Goal: Task Accomplishment & Management: Use online tool/utility

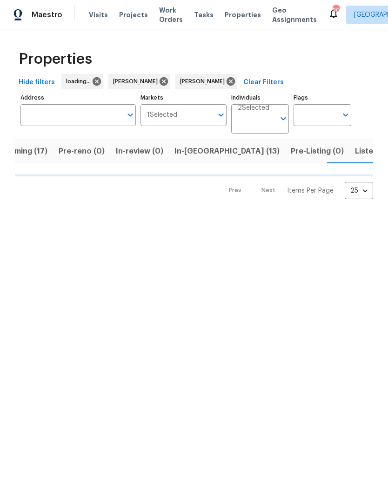
scroll to position [0, 29]
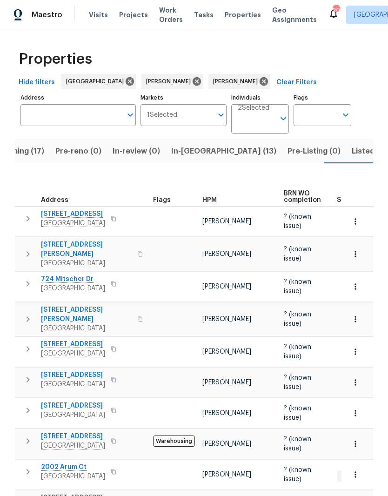
click at [182, 157] on span "In-reno (13)" at bounding box center [223, 151] width 105 height 13
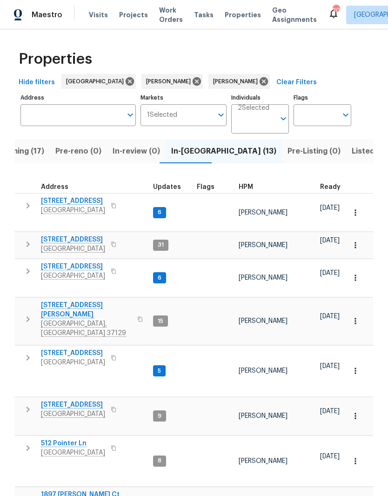
scroll to position [7, 0]
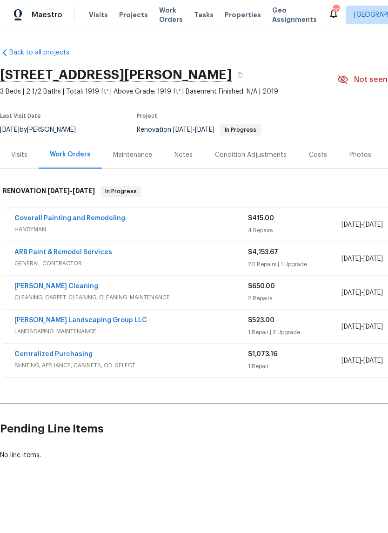
click at [79, 221] on link "Coverall Painting and Remodeling" at bounding box center [69, 218] width 111 height 7
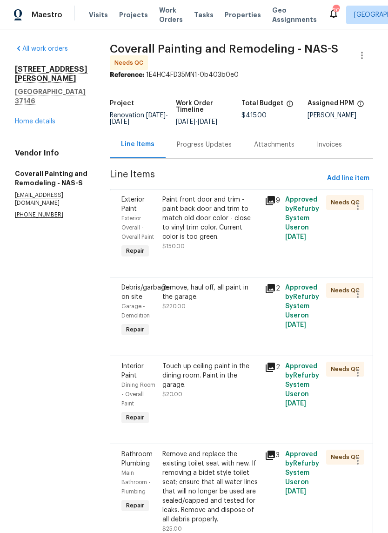
click at [259, 219] on div "Paint front door and trim - paint back door and trim to match old door color - …" at bounding box center [210, 218] width 97 height 47
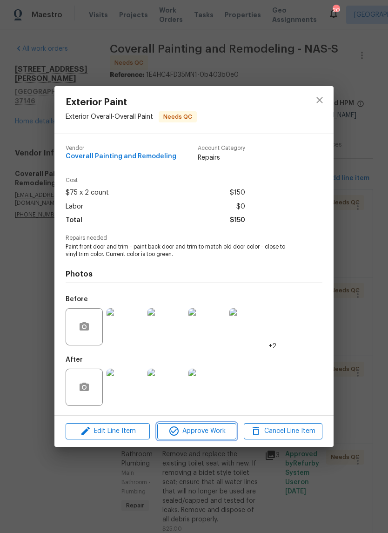
click at [211, 435] on span "Approve Work" at bounding box center [196, 431] width 73 height 12
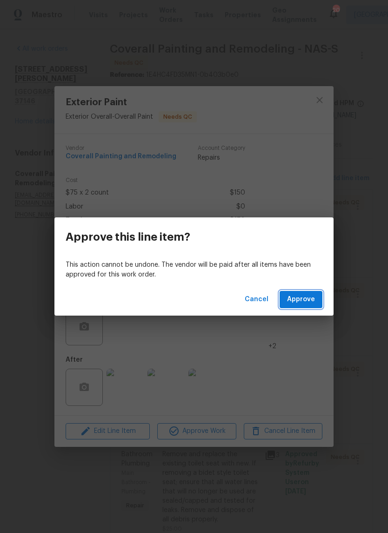
click at [313, 301] on span "Approve" at bounding box center [301, 300] width 28 height 12
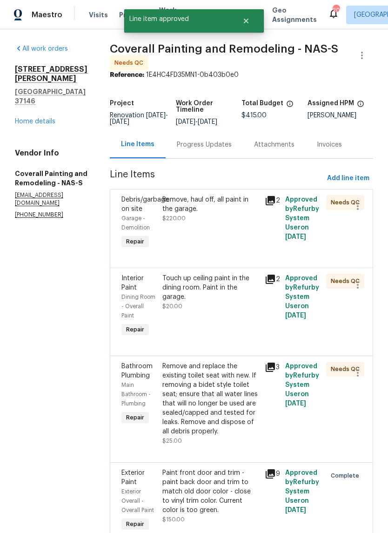
click at [259, 210] on div "Remove, haul off, all paint in the garage." at bounding box center [210, 204] width 97 height 19
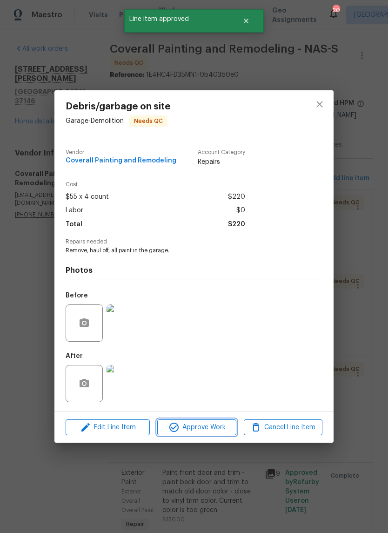
click at [213, 426] on span "Approve Work" at bounding box center [196, 428] width 73 height 12
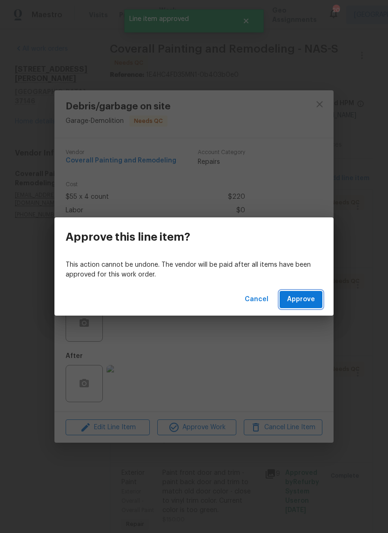
click at [312, 298] on span "Approve" at bounding box center [301, 300] width 28 height 12
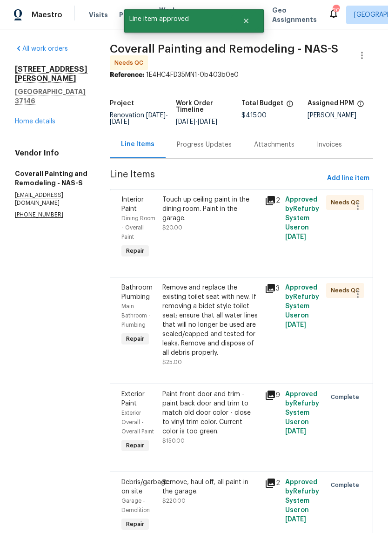
click at [259, 212] on div "Touch up ceiling paint in the dining room. Paint in the garage." at bounding box center [210, 209] width 97 height 28
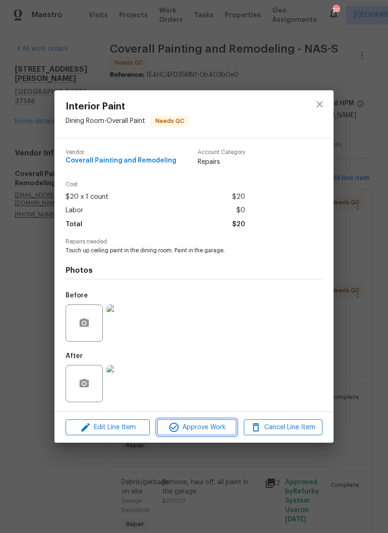
click at [214, 430] on span "Approve Work" at bounding box center [196, 428] width 73 height 12
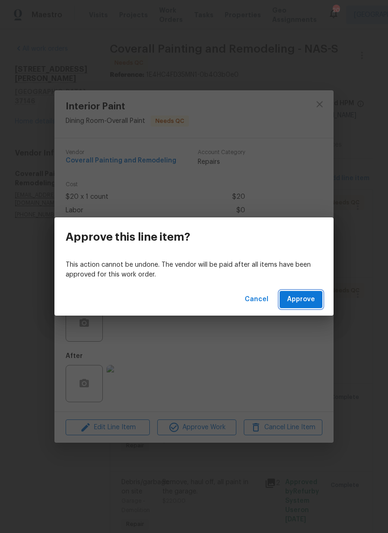
click at [308, 305] on span "Approve" at bounding box center [301, 300] width 28 height 12
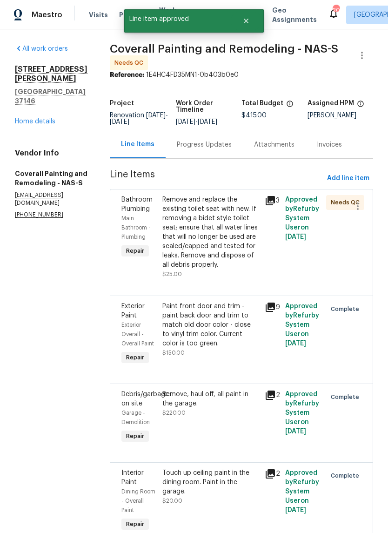
click at [259, 215] on div "Remove and replace the existing toilet seat with new. If removing a bidet style…" at bounding box center [210, 232] width 97 height 74
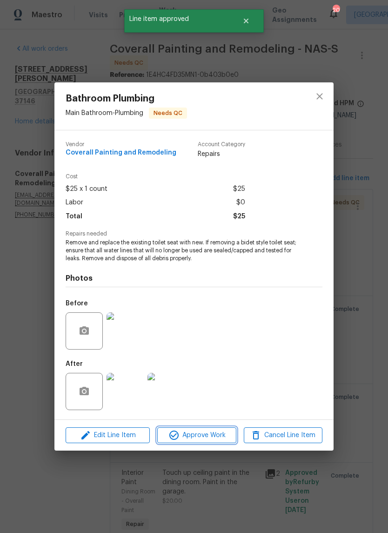
click at [214, 437] on span "Approve Work" at bounding box center [196, 436] width 73 height 12
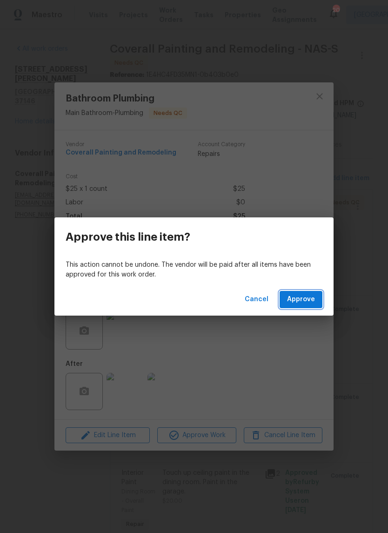
click at [309, 302] on span "Approve" at bounding box center [301, 300] width 28 height 12
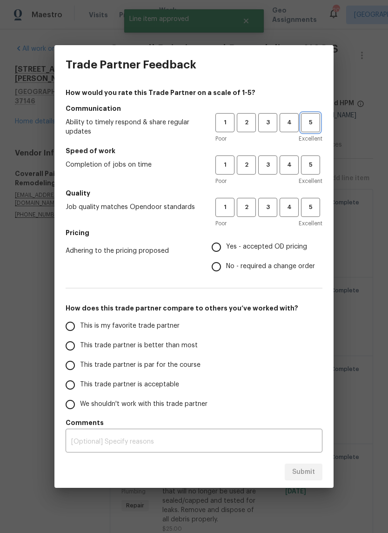
click at [313, 122] on span "5" at bounding box center [310, 122] width 17 height 11
click at [316, 164] on span "5" at bounding box center [310, 165] width 17 height 11
click at [319, 212] on span "5" at bounding box center [310, 207] width 17 height 11
click at [223, 252] on input "Yes - accepted OD pricing" at bounding box center [217, 247] width 20 height 20
radio input "true"
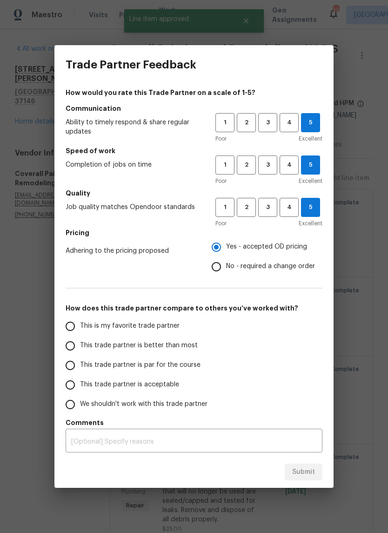
click at [77, 330] on input "This is my favorite trade partner" at bounding box center [71, 326] width 20 height 20
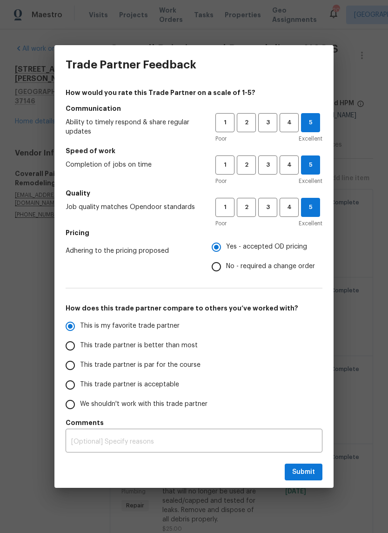
click at [313, 470] on span "Submit" at bounding box center [303, 472] width 23 height 12
radio input "true"
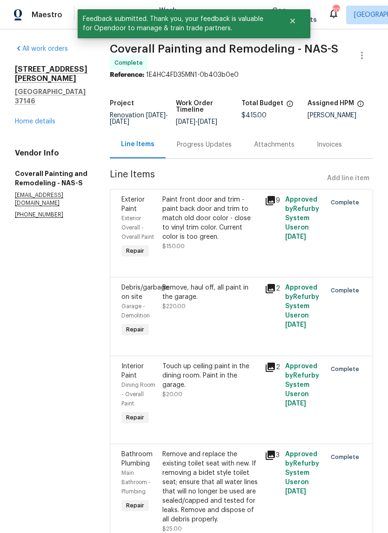
click at [42, 118] on link "Home details" at bounding box center [35, 121] width 40 height 7
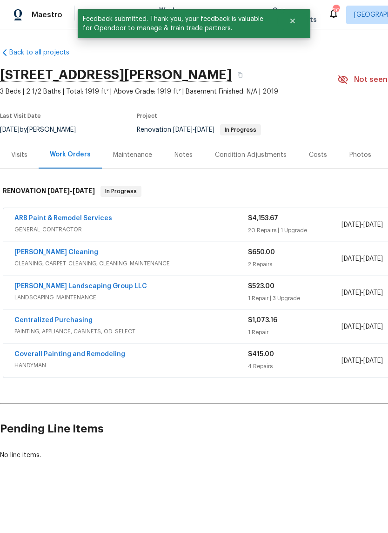
click at [91, 219] on link "ARB Paint & Remodel Services" at bounding box center [63, 218] width 98 height 7
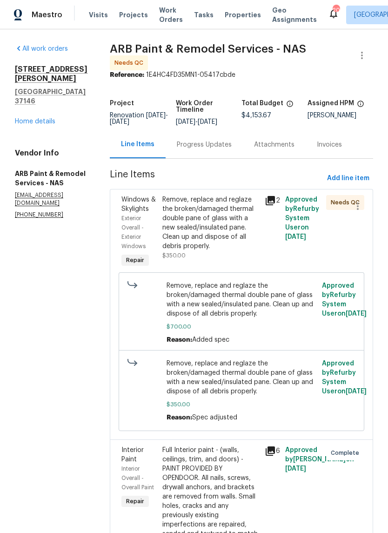
click at [234, 207] on div "Remove, replace and reglaze the broken/damaged thermal double pane of glass wit…" at bounding box center [210, 223] width 97 height 56
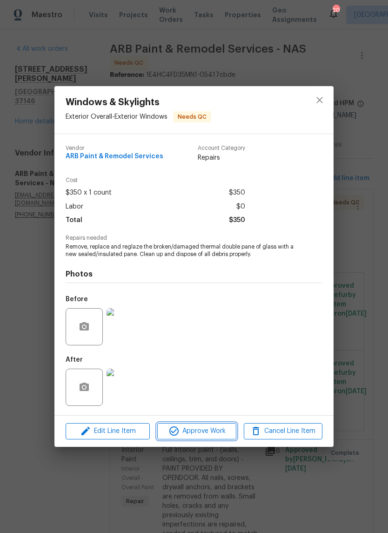
click at [212, 434] on span "Approve Work" at bounding box center [196, 431] width 73 height 12
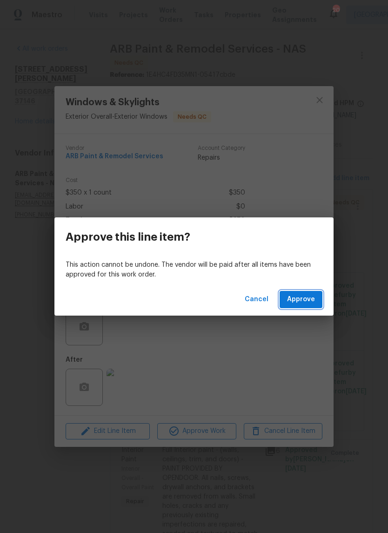
click at [316, 296] on button "Approve" at bounding box center [301, 299] width 43 height 17
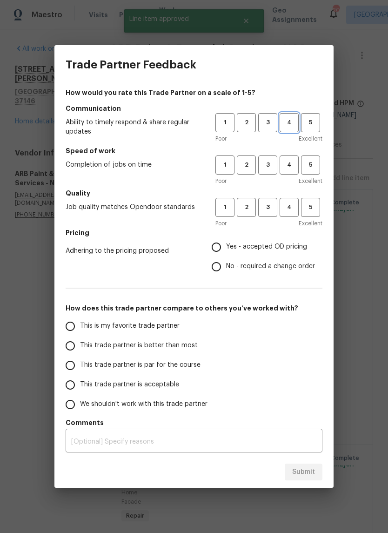
click at [294, 121] on span "4" at bounding box center [289, 122] width 17 height 11
click at [270, 165] on span "3" at bounding box center [267, 165] width 17 height 11
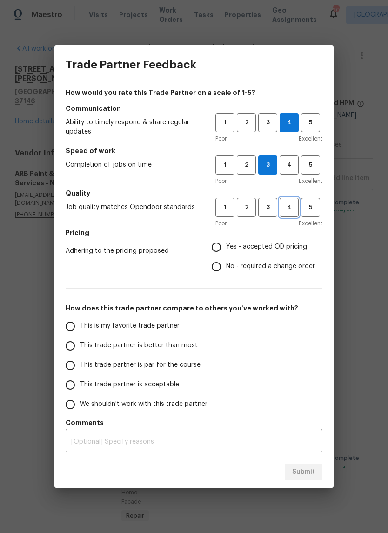
click at [288, 213] on button "4" at bounding box center [289, 207] width 19 height 19
click at [224, 251] on input "Yes - accepted OD pricing" at bounding box center [217, 247] width 20 height 20
radio input "true"
click at [217, 267] on input "No - required a change order" at bounding box center [217, 267] width 20 height 20
radio input "true"
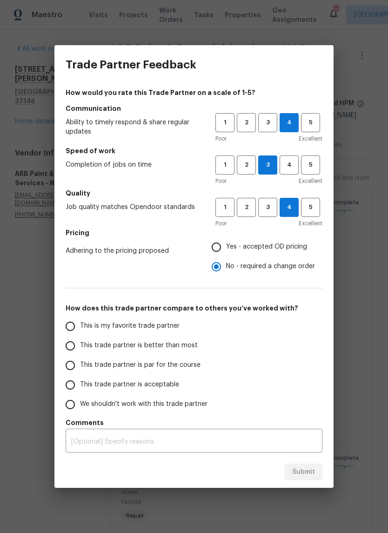
click at [74, 368] on input "This trade partner is par for the course" at bounding box center [71, 366] width 20 height 20
radio input "false"
click at [72, 390] on input "This trade partner is acceptable" at bounding box center [71, 385] width 20 height 20
click at [312, 471] on span "Submit" at bounding box center [303, 472] width 23 height 12
radio input "true"
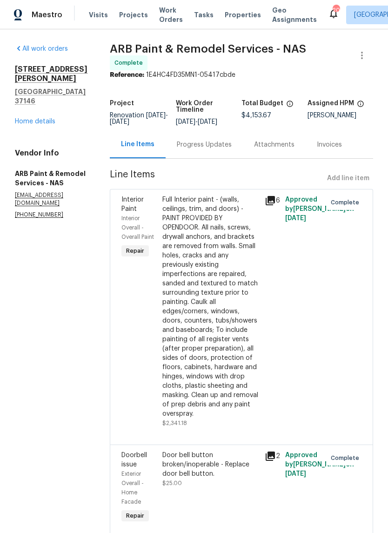
click at [37, 118] on link "Home details" at bounding box center [35, 121] width 40 height 7
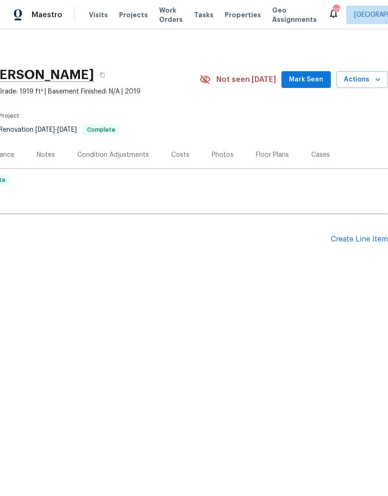
scroll to position [0, 138]
click at [312, 77] on span "Mark Seen" at bounding box center [306, 80] width 34 height 12
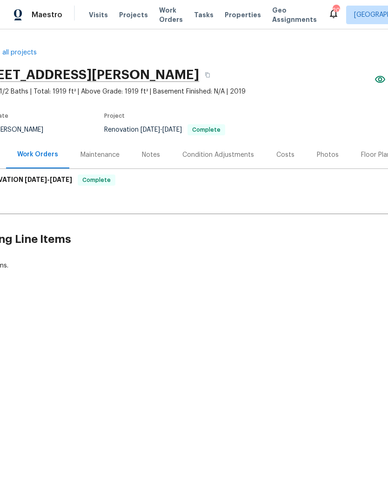
scroll to position [0, 33]
click at [148, 153] on div "Notes" at bounding box center [150, 154] width 18 height 9
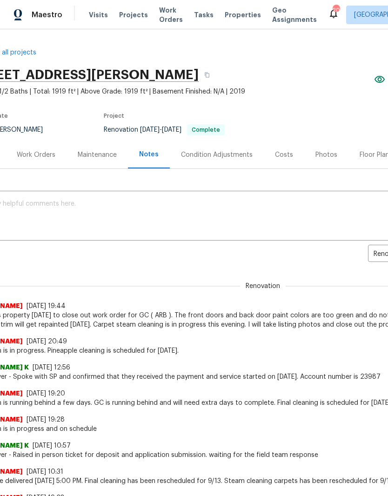
click at [124, 202] on textarea at bounding box center [230, 217] width 515 height 33
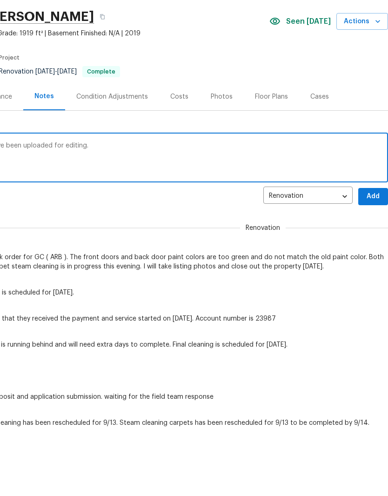
scroll to position [0, 138]
type textarea "Renovation is complete. Listing photos have been uploaded for editing."
click at [378, 249] on span "Add" at bounding box center [373, 255] width 15 height 12
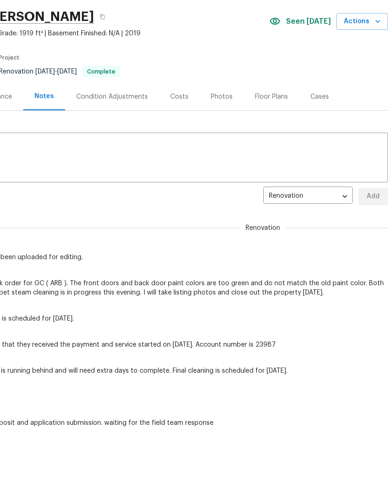
click at [222, 99] on div "Photos" at bounding box center [222, 96] width 22 height 9
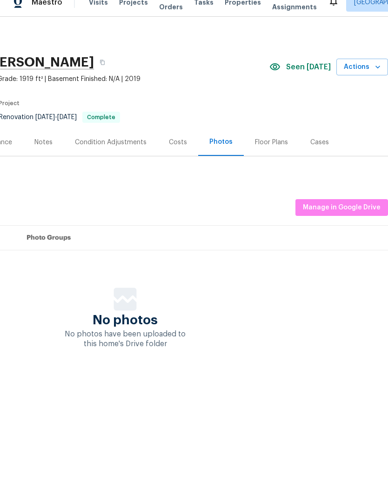
scroll to position [0, 138]
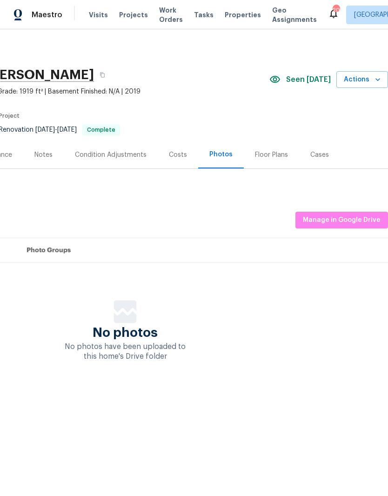
click at [356, 222] on span "Manage in Google Drive" at bounding box center [342, 221] width 78 height 12
